Goal: Task Accomplishment & Management: Manage account settings

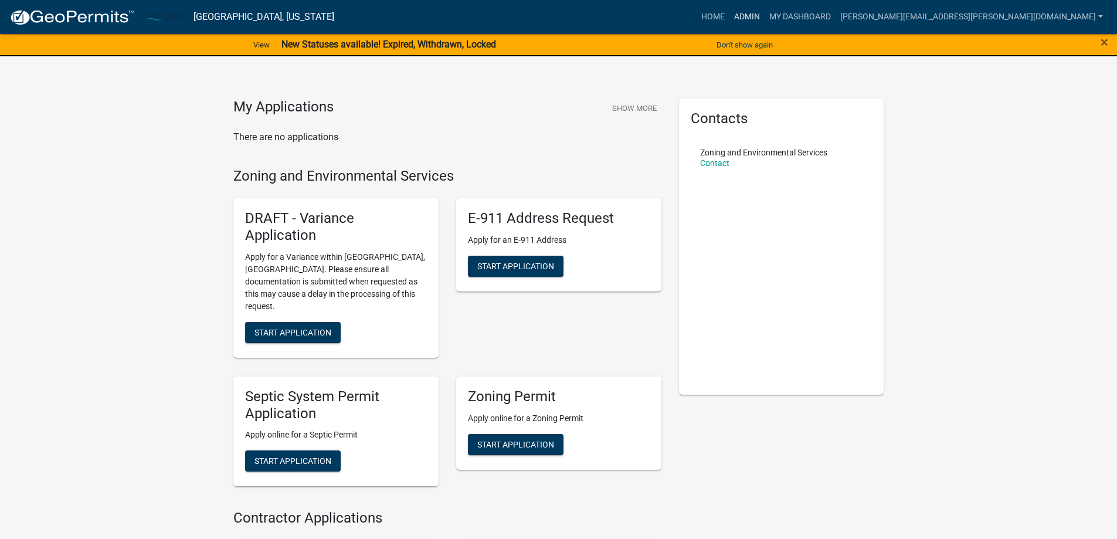
click at [765, 15] on link "Admin" at bounding box center [746, 17] width 35 height 22
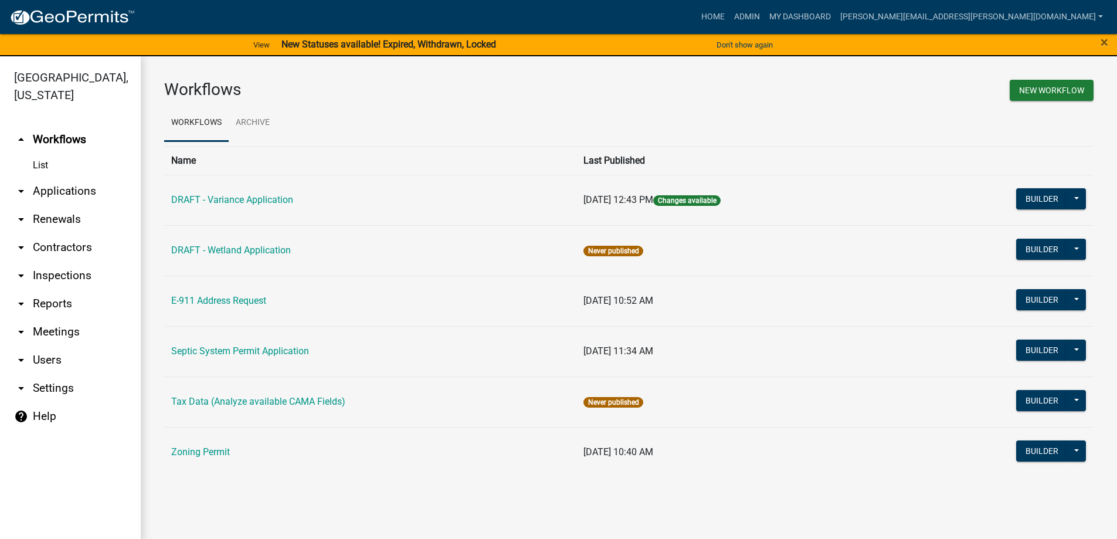
click at [49, 181] on link "arrow_drop_down Applications" at bounding box center [70, 191] width 141 height 28
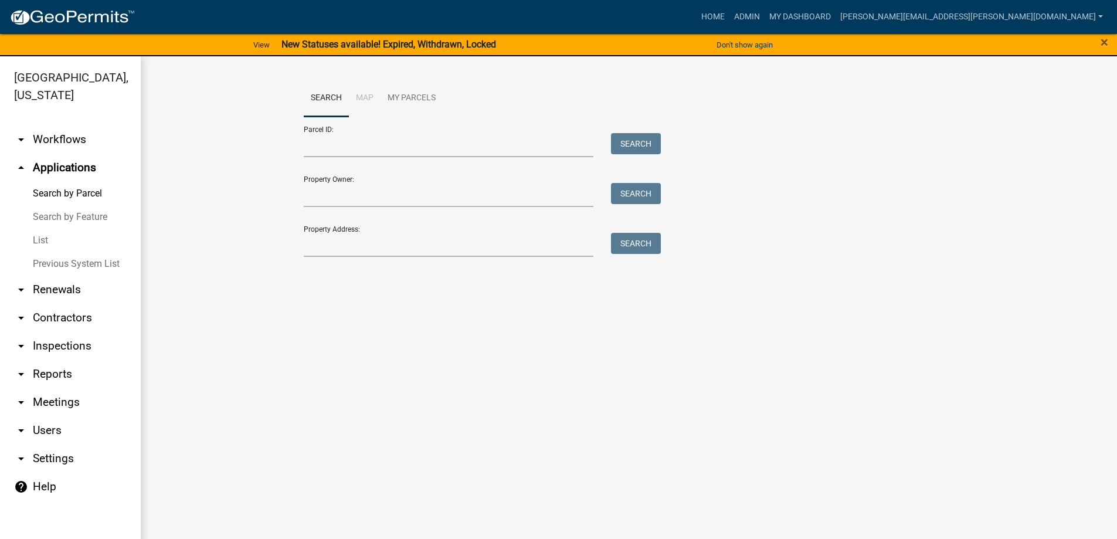
click at [40, 240] on link "List" at bounding box center [70, 240] width 141 height 23
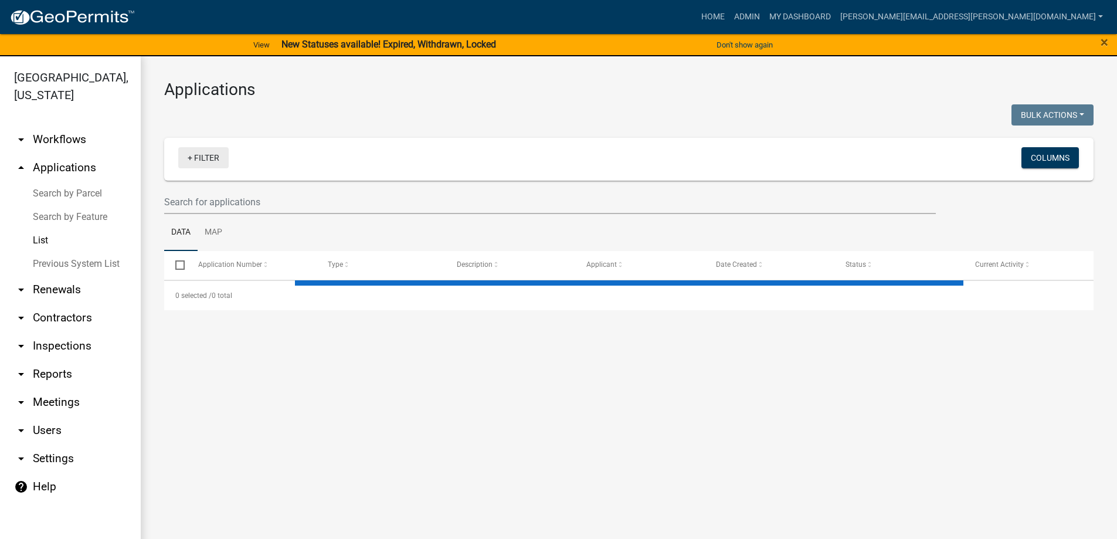
select select "3: 100"
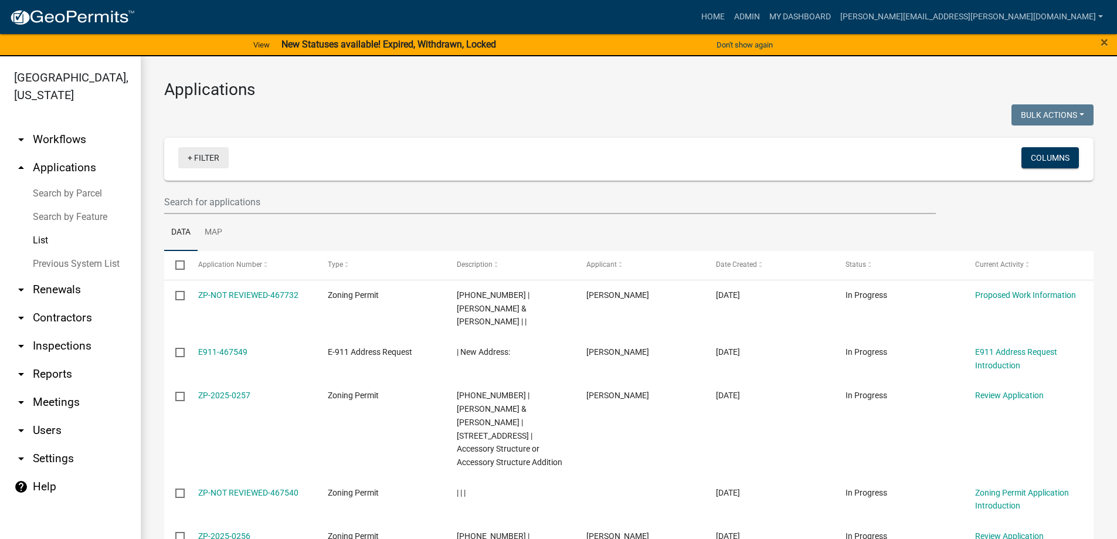
click at [216, 161] on link "+ Filter" at bounding box center [203, 157] width 50 height 21
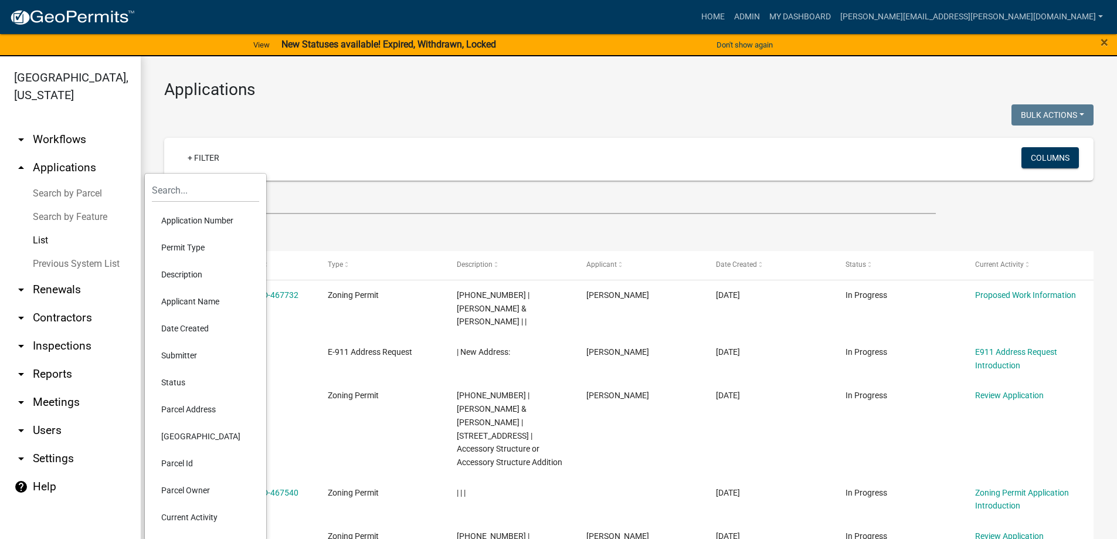
click at [191, 242] on li "Permit Type" at bounding box center [205, 247] width 107 height 27
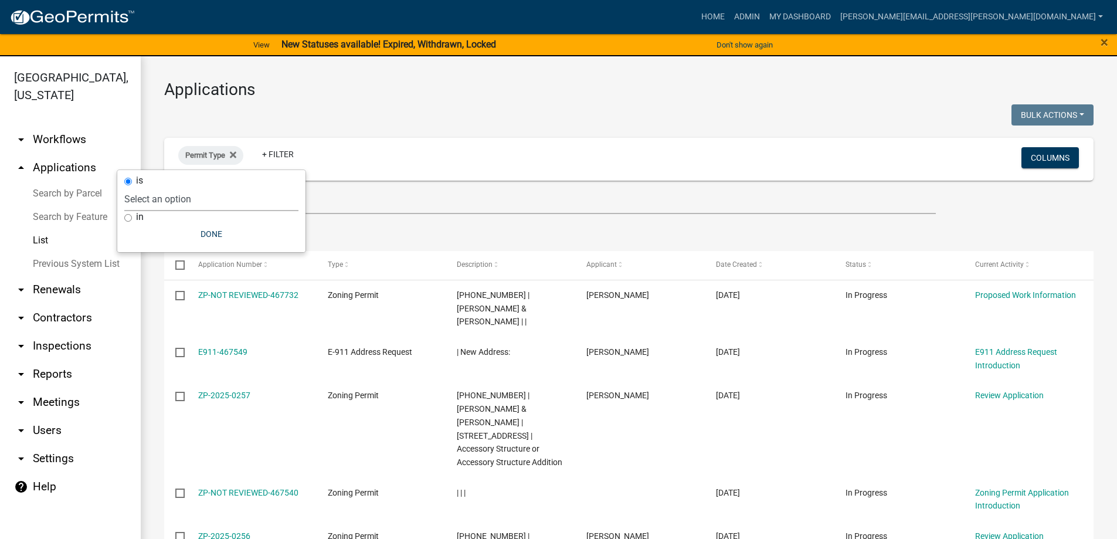
click at [204, 200] on select "Select an option DRAFT - Variance Application DRAFT - Wetland Application E-911…" at bounding box center [211, 199] width 174 height 24
select select "4ea715b7-1725-4cb7-82be-3d693945ff20"
click at [185, 187] on select "Select an option DRAFT - Variance Application DRAFT - Wetland Application E-911…" at bounding box center [211, 199] width 174 height 24
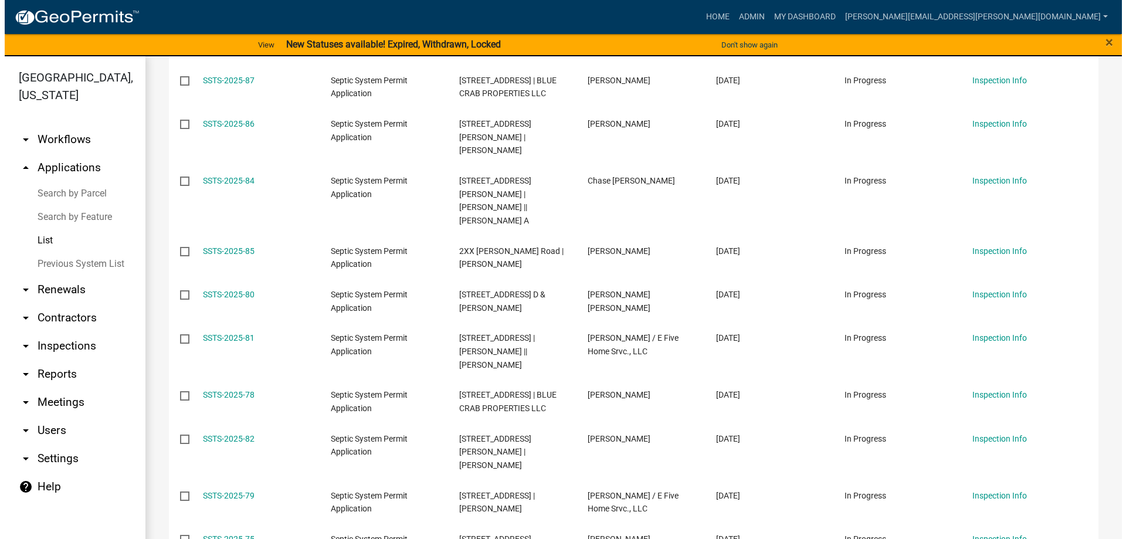
scroll to position [528, 0]
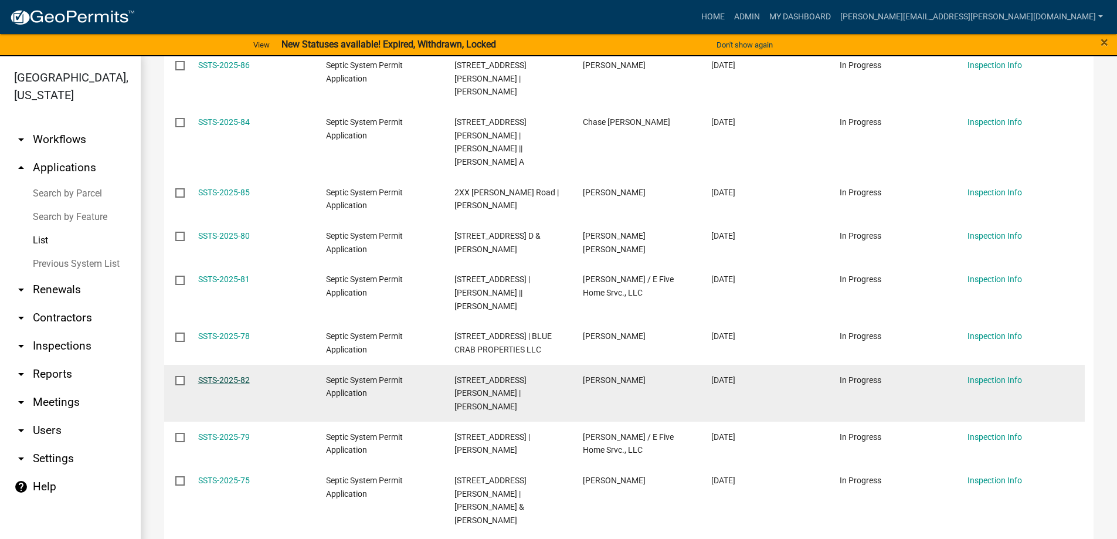
click at [247, 375] on link "SSTS-2025-82" at bounding box center [224, 379] width 52 height 9
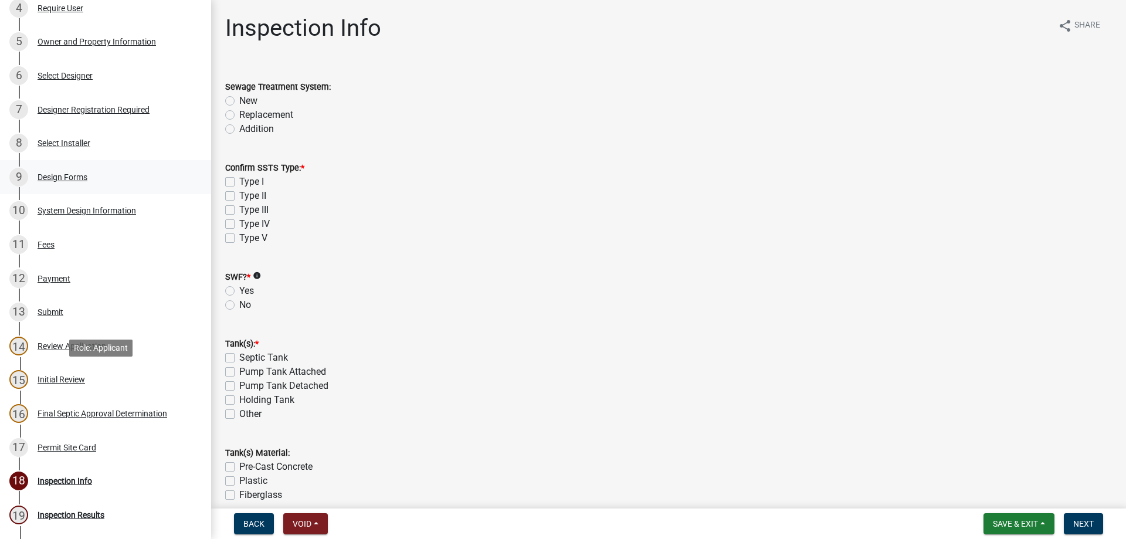
scroll to position [213, 0]
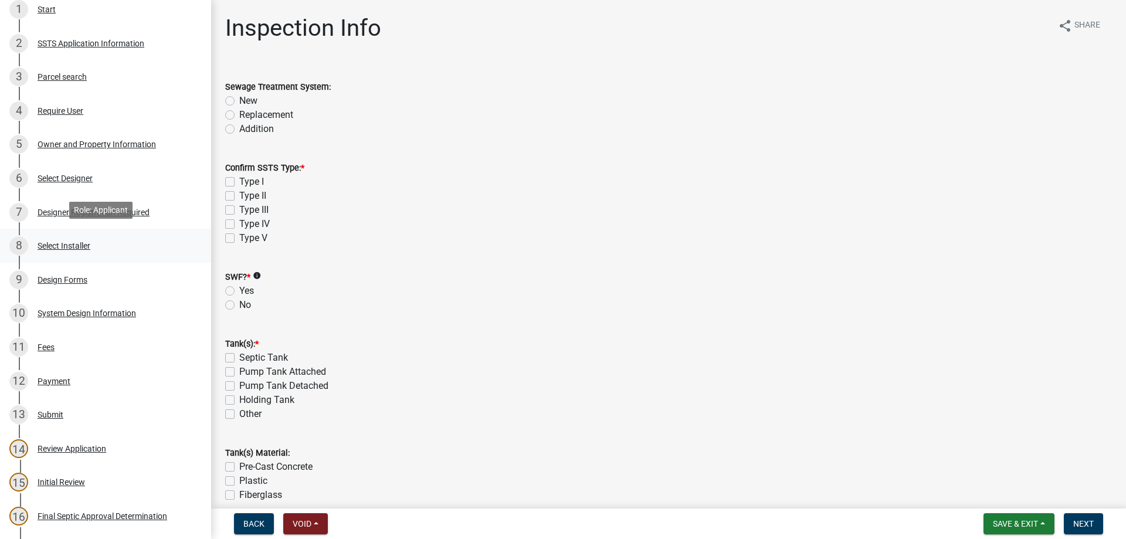
click at [74, 246] on div "Select Installer" at bounding box center [64, 246] width 53 height 8
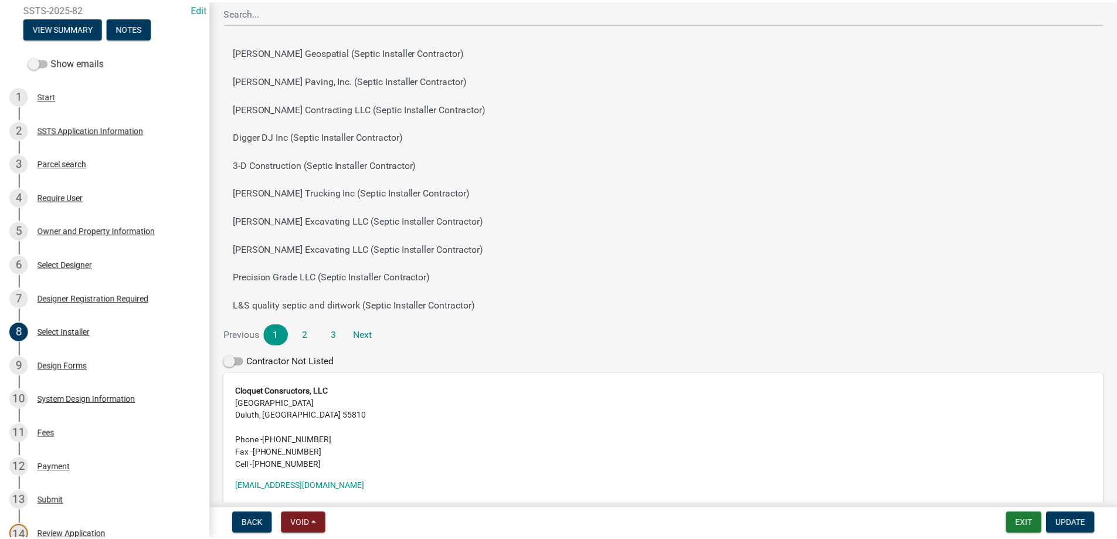
scroll to position [0, 0]
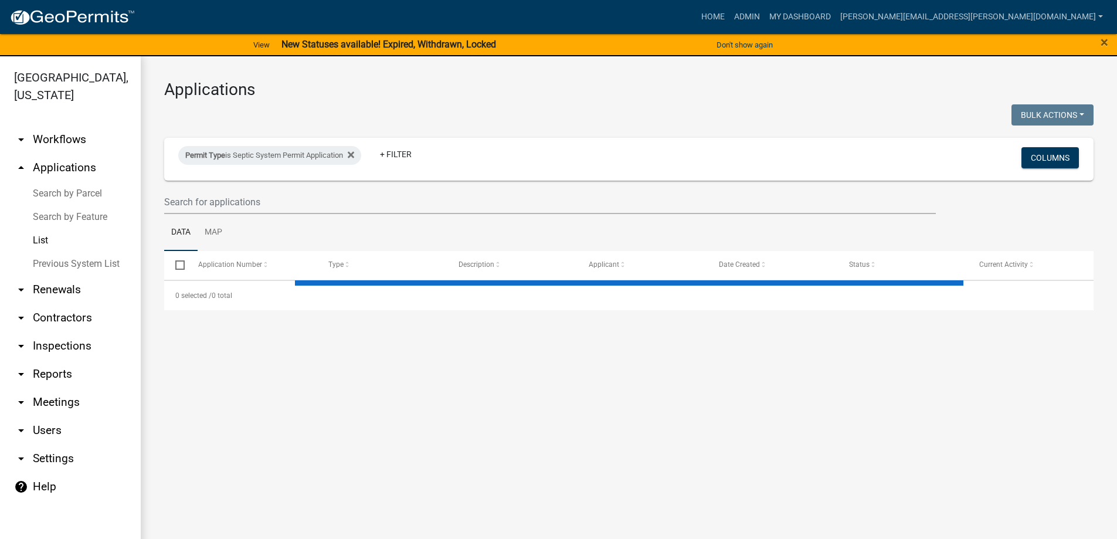
select select "3: 100"
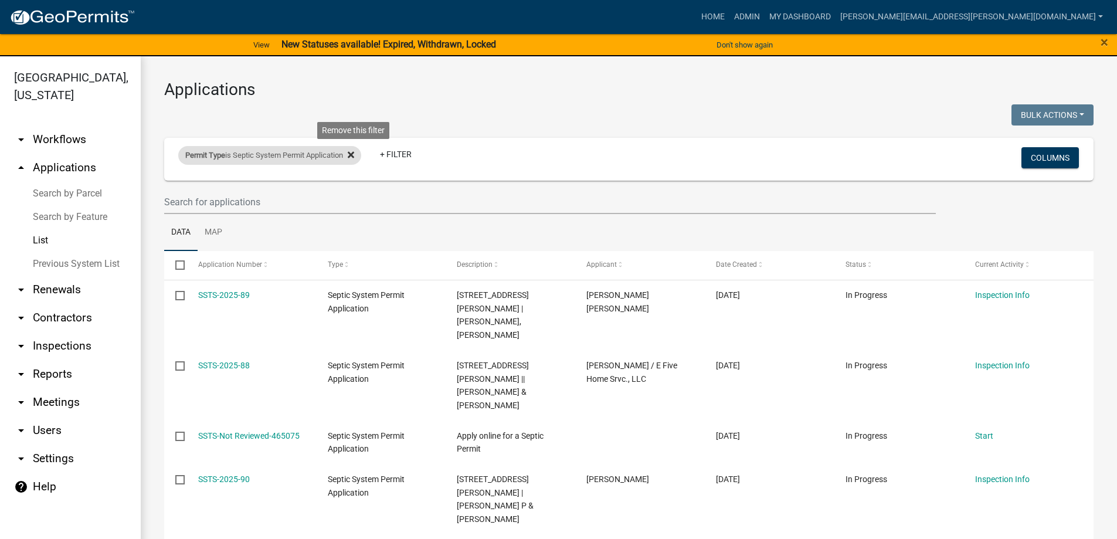
click at [354, 155] on icon at bounding box center [351, 155] width 6 height 6
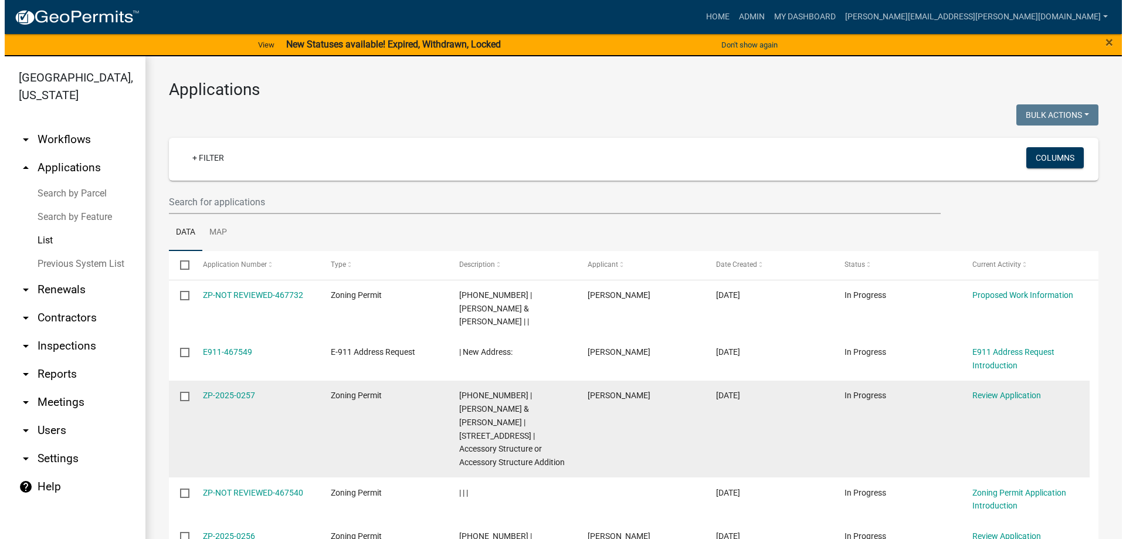
scroll to position [59, 0]
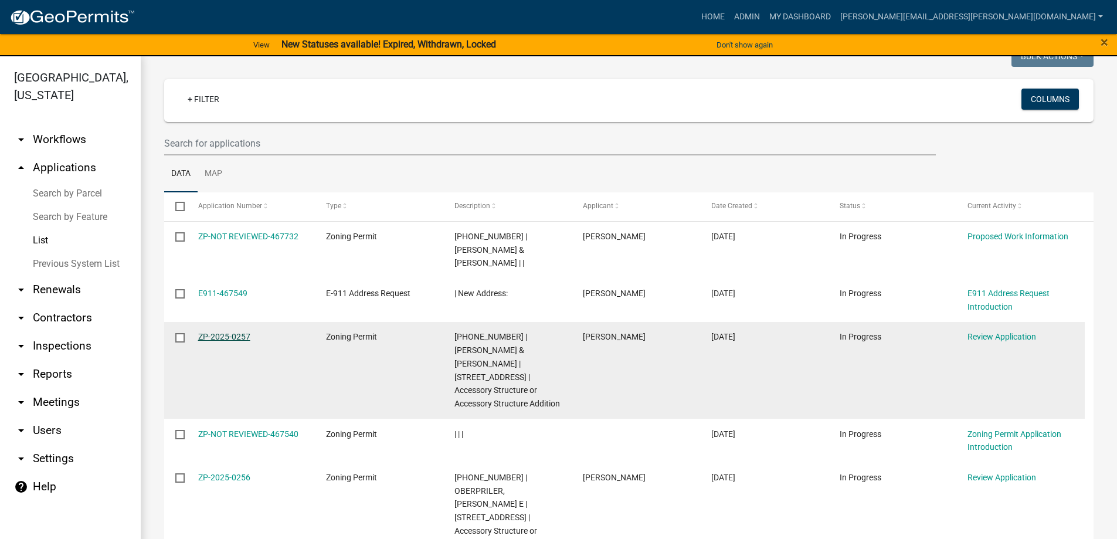
click at [219, 332] on link "ZP-2025-0257" at bounding box center [224, 336] width 52 height 9
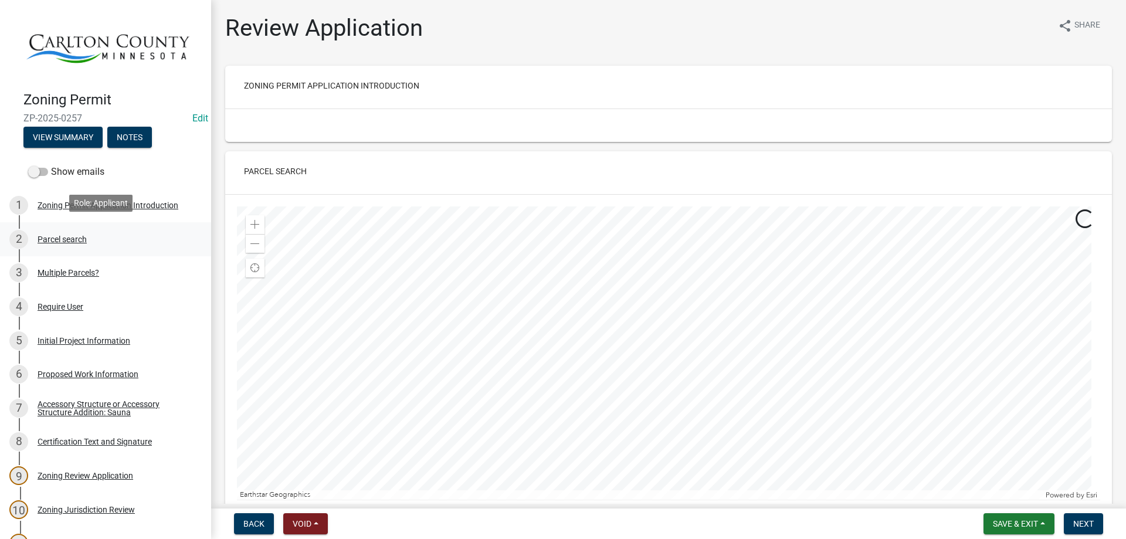
click at [70, 239] on div "Parcel search" at bounding box center [62, 239] width 49 height 8
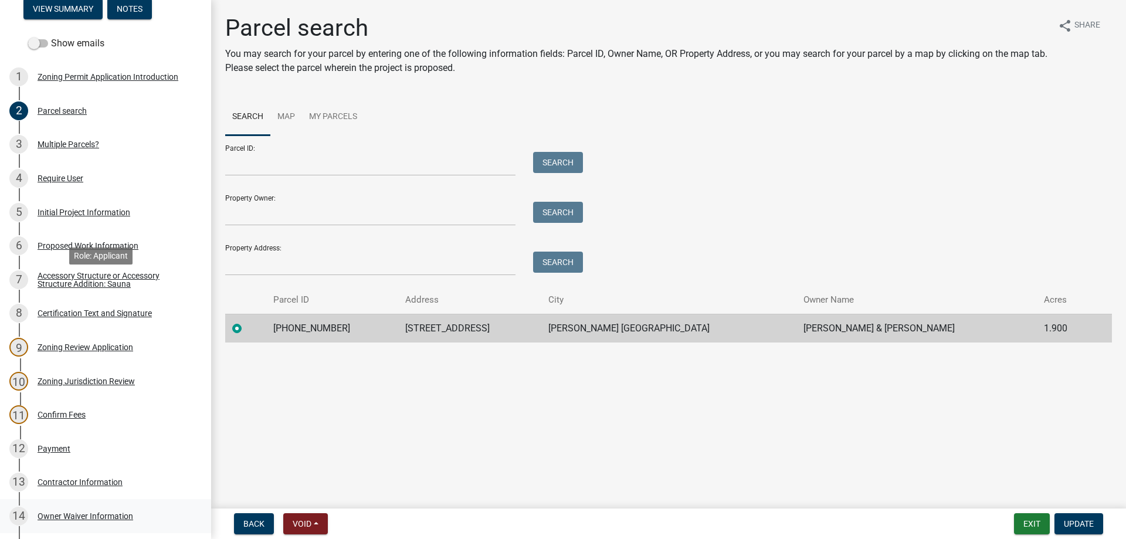
scroll to position [113, 0]
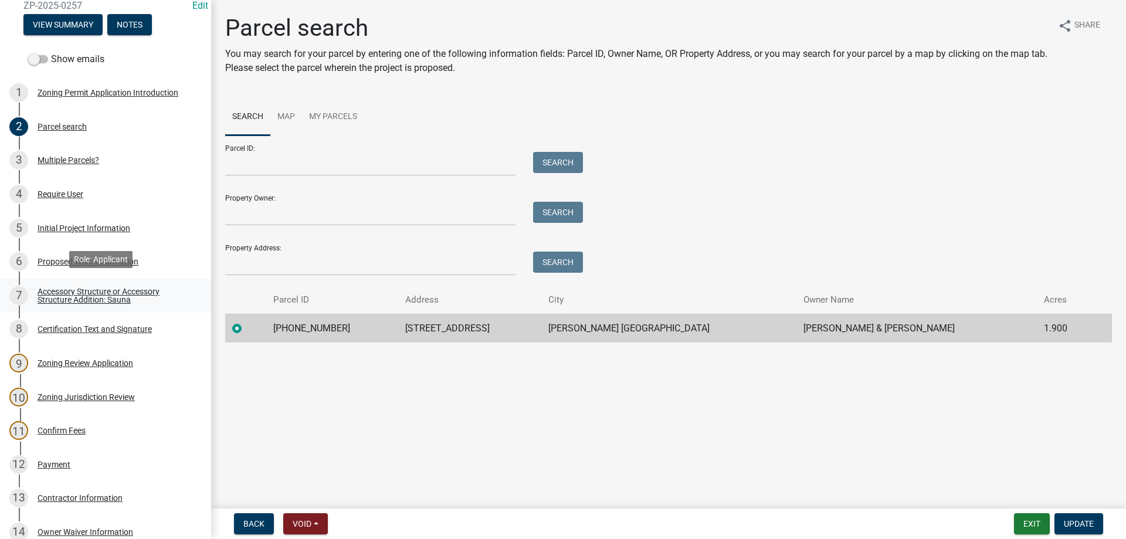
click at [144, 287] on div "Accessory Structure or Accessory Structure Addition: Sauna" at bounding box center [115, 295] width 155 height 16
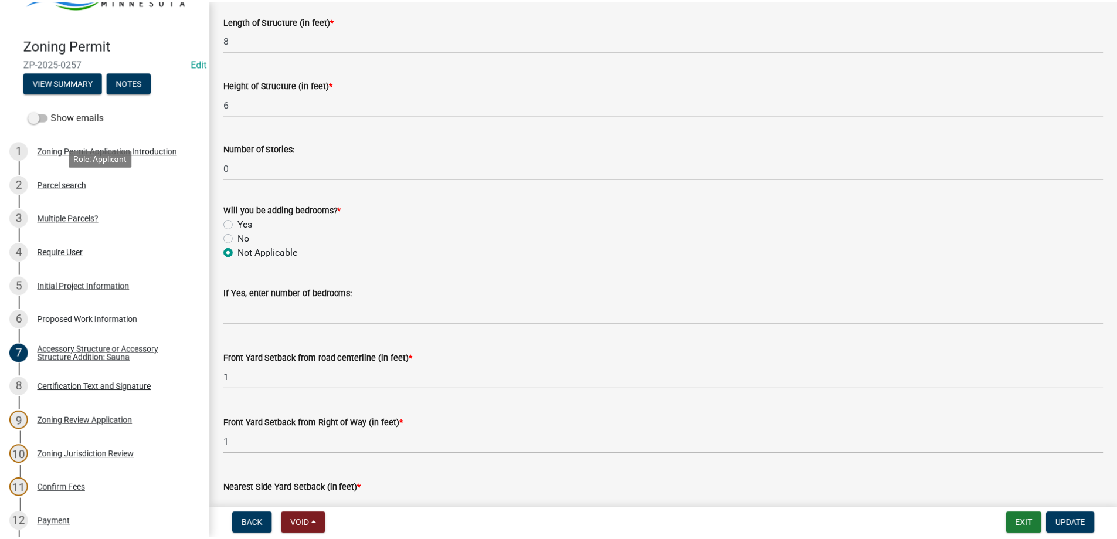
scroll to position [0, 0]
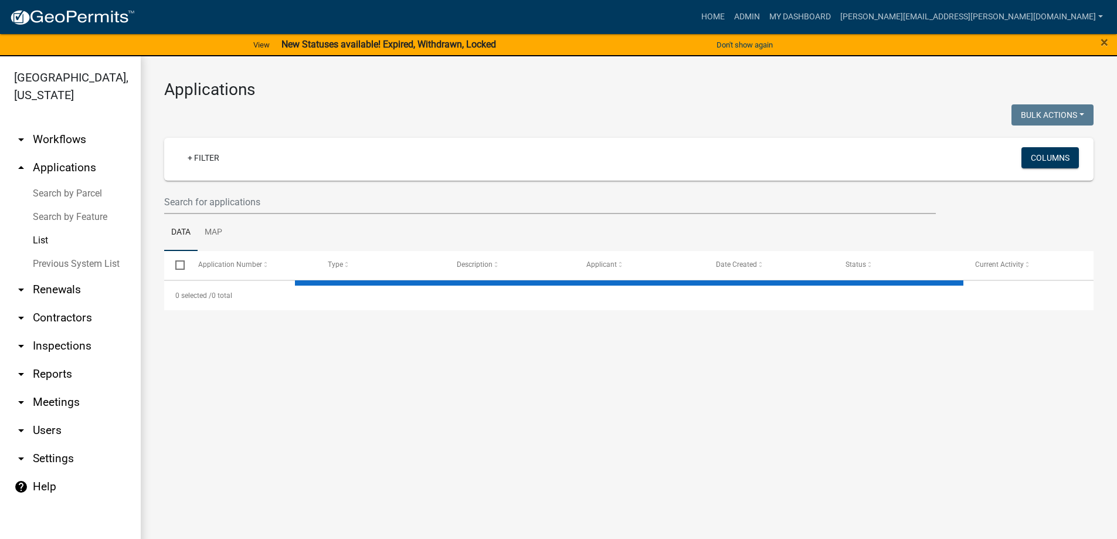
select select "3: 100"
